Goal: Information Seeking & Learning: Find specific fact

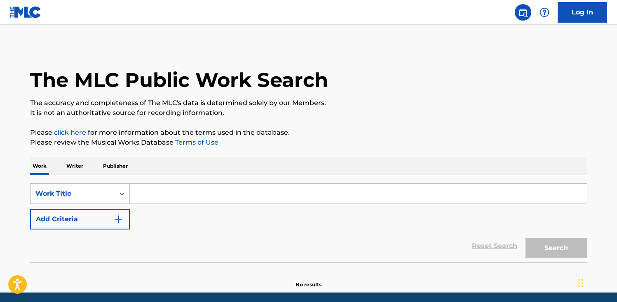
click at [192, 186] on input "Search Form" at bounding box center [358, 194] width 457 height 20
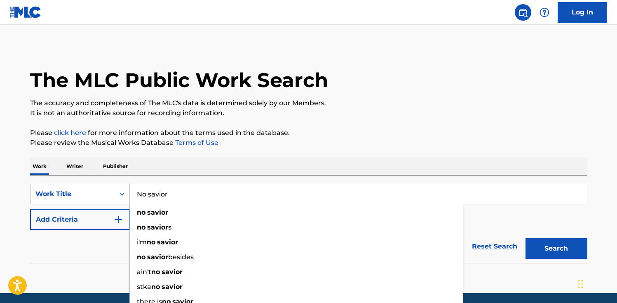
scroll to position [1, 0]
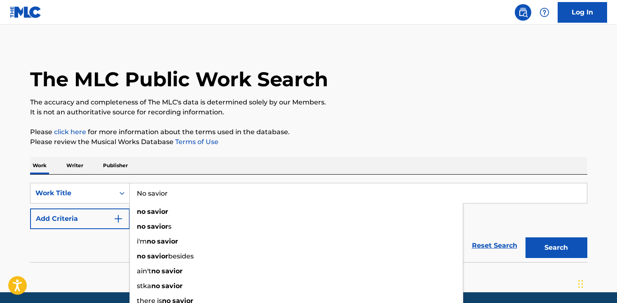
type input "No savior"
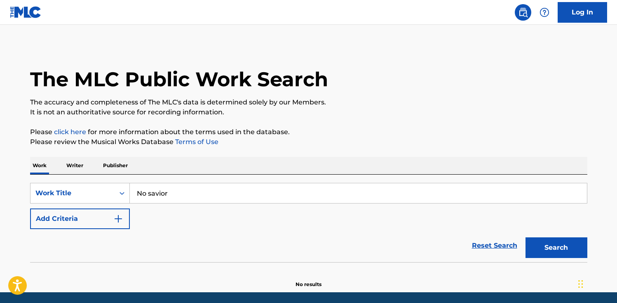
click at [94, 266] on section "No results" at bounding box center [309, 276] width 558 height 21
click at [121, 218] on img "Search Form" at bounding box center [118, 219] width 10 height 10
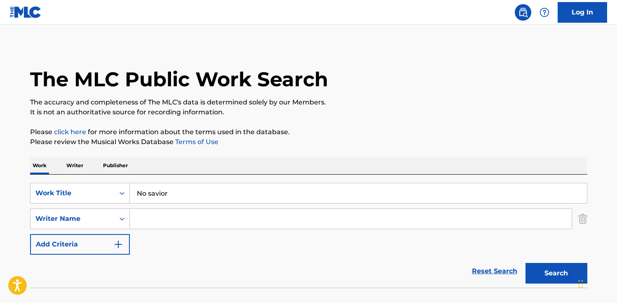
click at [159, 213] on input "Search Form" at bounding box center [351, 219] width 442 height 20
paste input "[PERSON_NAME],"
drag, startPoint x: 182, startPoint y: 220, endPoint x: 175, endPoint y: 221, distance: 7.5
click at [175, 221] on input "[PERSON_NAME]," at bounding box center [351, 219] width 442 height 20
click at [157, 219] on input "[PERSON_NAME]" at bounding box center [351, 219] width 442 height 20
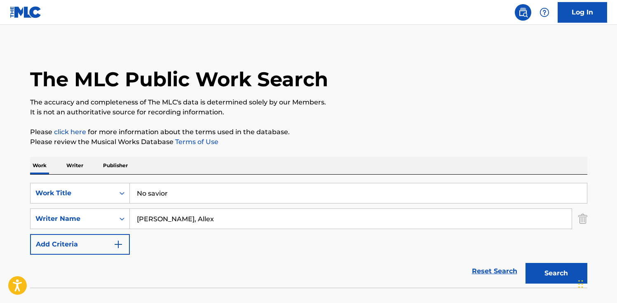
click at [544, 271] on button "Search" at bounding box center [557, 273] width 62 height 21
click at [404, 227] on input "[PERSON_NAME], Allex" at bounding box center [351, 219] width 442 height 20
click at [390, 271] on div "Reset Search Search" at bounding box center [309, 270] width 558 height 33
click at [539, 268] on button "Search" at bounding box center [557, 273] width 62 height 21
click at [436, 248] on div "SearchWithCriteriaff3107a9-5a6b-417c-a2fb-f90406a5a27f Work Title No savior Sea…" at bounding box center [309, 219] width 558 height 72
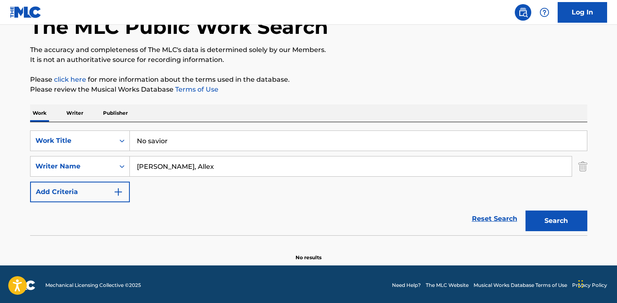
scroll to position [55, 0]
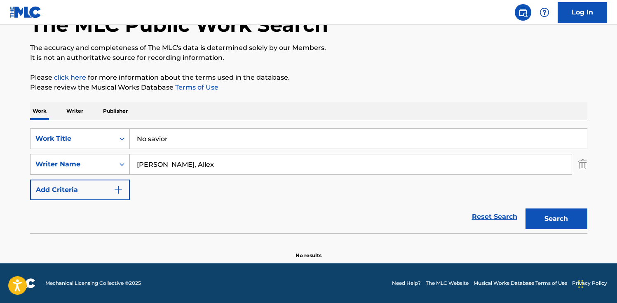
drag, startPoint x: 224, startPoint y: 161, endPoint x: 123, endPoint y: 163, distance: 100.6
click at [123, 163] on div "SearchWithCriteriabcdfde62-b497-4db9-8162-08f3c9d20eb4 Writer Name [PERSON_NAME…" at bounding box center [309, 164] width 558 height 21
type input "\"
click at [544, 216] on button "Search" at bounding box center [557, 218] width 62 height 21
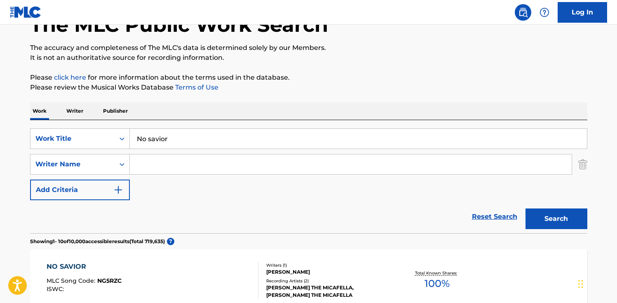
click at [158, 164] on input "Search Form" at bounding box center [351, 164] width 442 height 20
type input "[PERSON_NAME]"
click at [526, 208] on button "Search" at bounding box center [557, 218] width 62 height 21
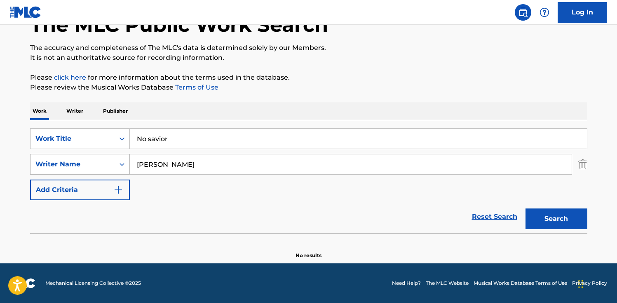
drag, startPoint x: 215, startPoint y: 162, endPoint x: 104, endPoint y: 164, distance: 111.4
click at [104, 164] on div "SearchWithCriteriabcdfde62-b497-4db9-8162-08f3c9d20eb4 Writer Name [PERSON_NAME]" at bounding box center [309, 164] width 558 height 21
